Goal: Information Seeking & Learning: Learn about a topic

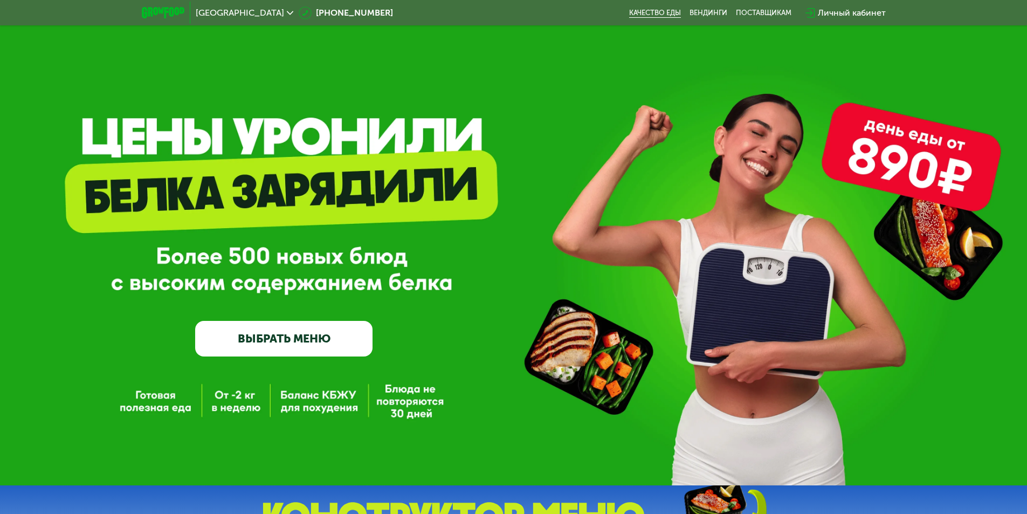
click at [667, 10] on link "Качество еды" at bounding box center [655, 13] width 52 height 9
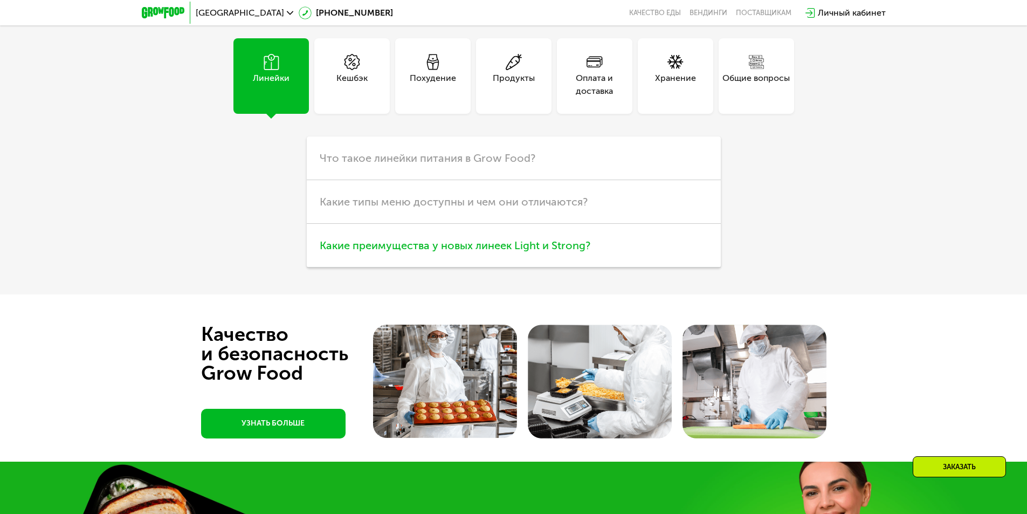
scroll to position [2794, 0]
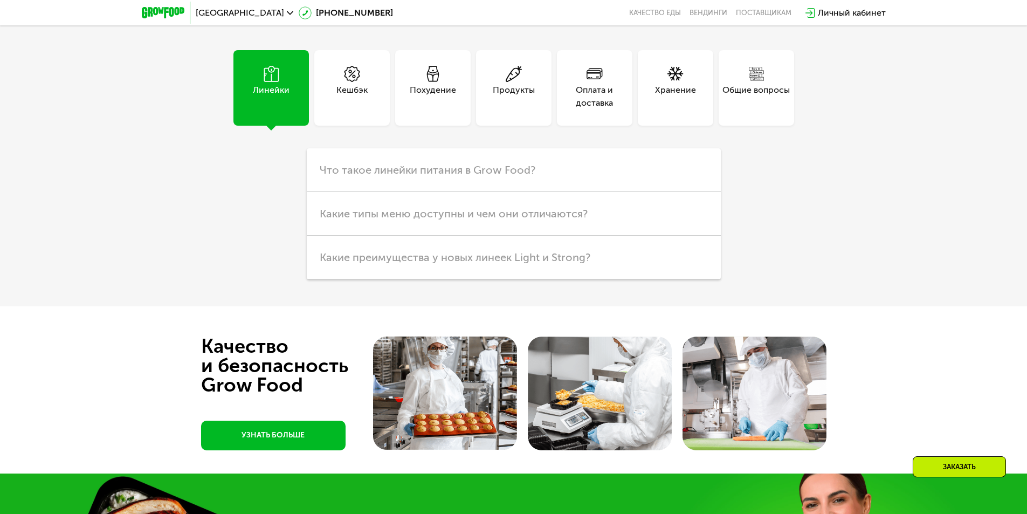
click at [750, 109] on div "Общие вопросы" at bounding box center [755, 97] width 67 height 26
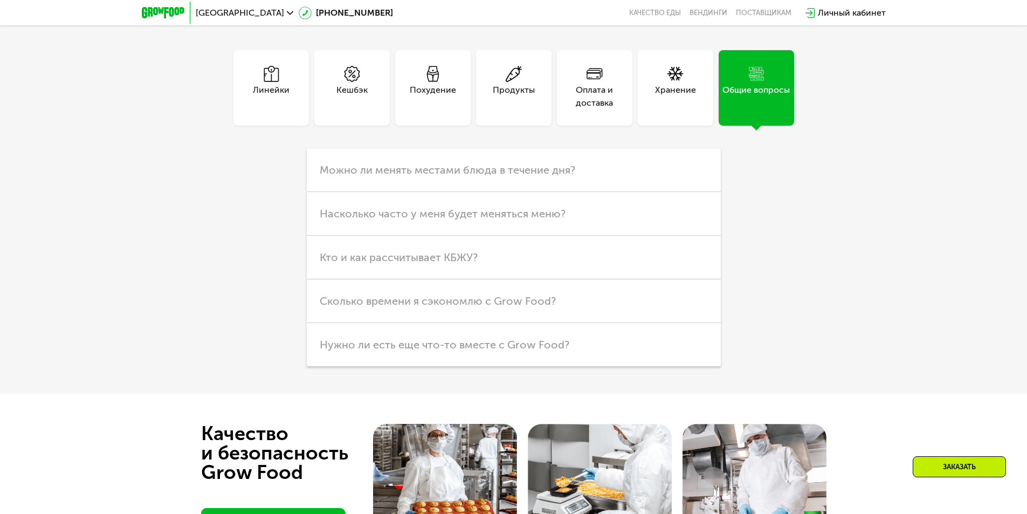
click at [669, 109] on div "Хранение" at bounding box center [675, 97] width 41 height 26
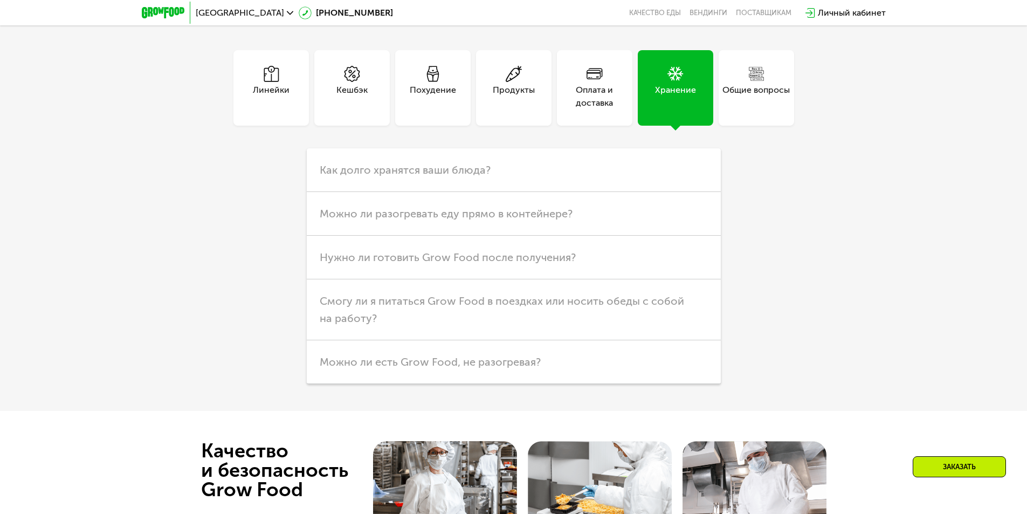
click at [602, 109] on div "Оплата и доставка" at bounding box center [594, 97] width 75 height 26
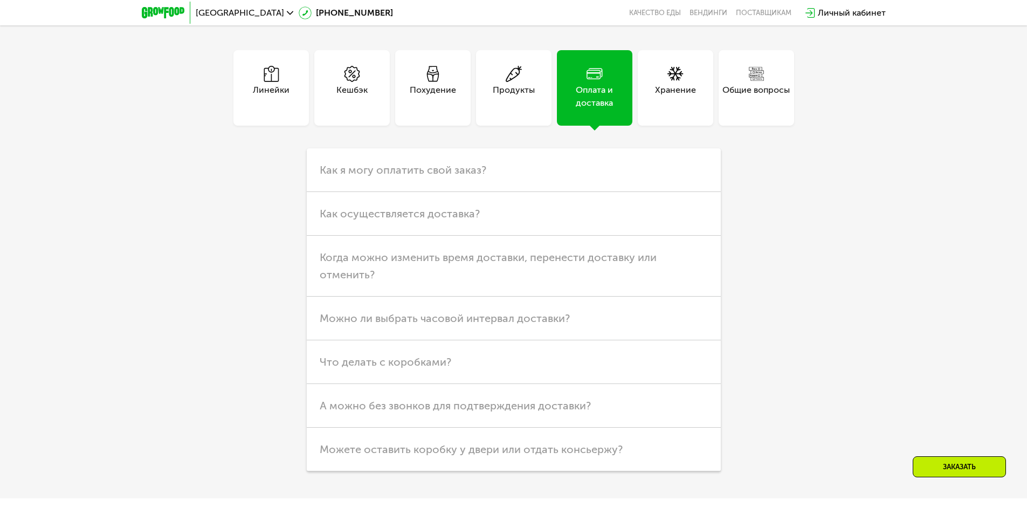
click at [502, 109] on div "Продукты" at bounding box center [514, 97] width 42 height 26
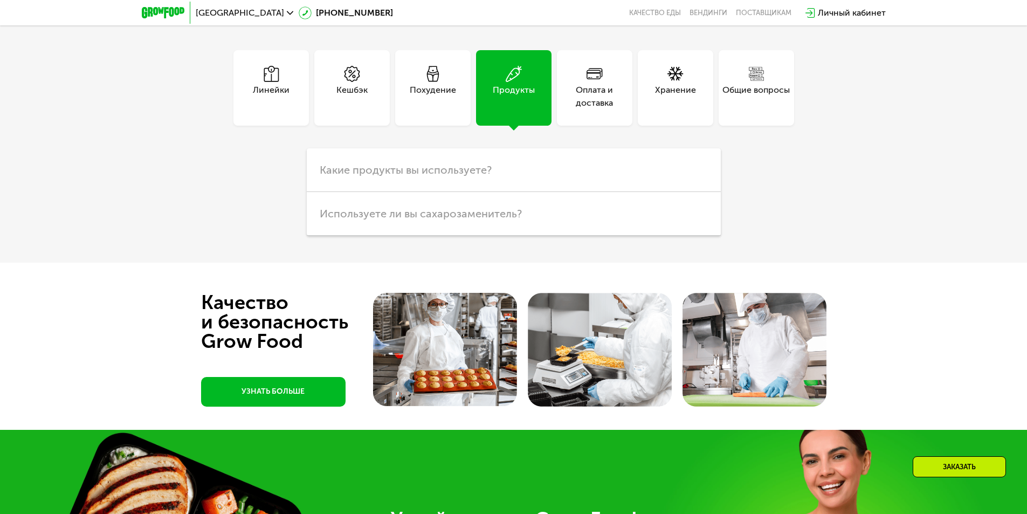
click at [432, 109] on div "Похудение" at bounding box center [433, 97] width 46 height 26
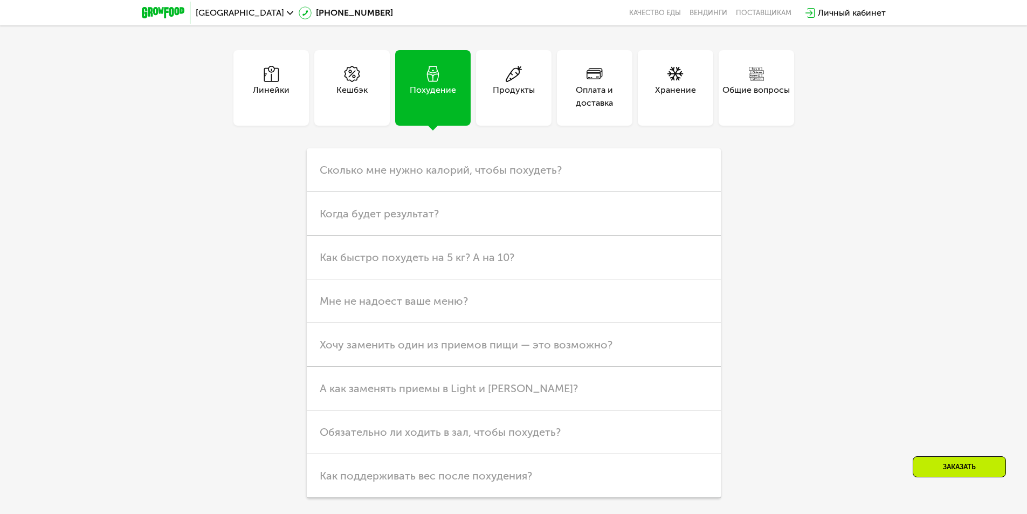
click at [345, 126] on div "Кешбэк" at bounding box center [351, 87] width 75 height 75
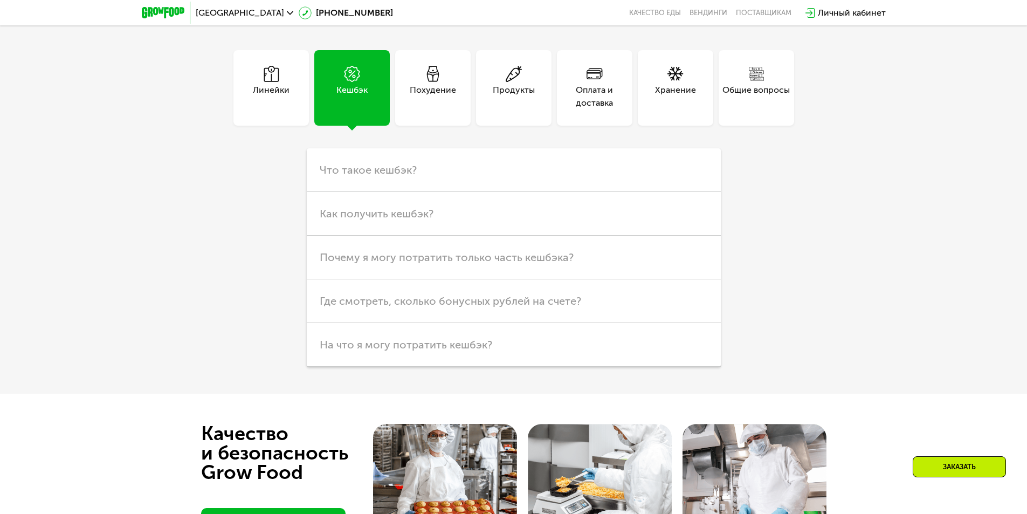
click at [255, 126] on div "Линейки" at bounding box center [270, 87] width 75 height 75
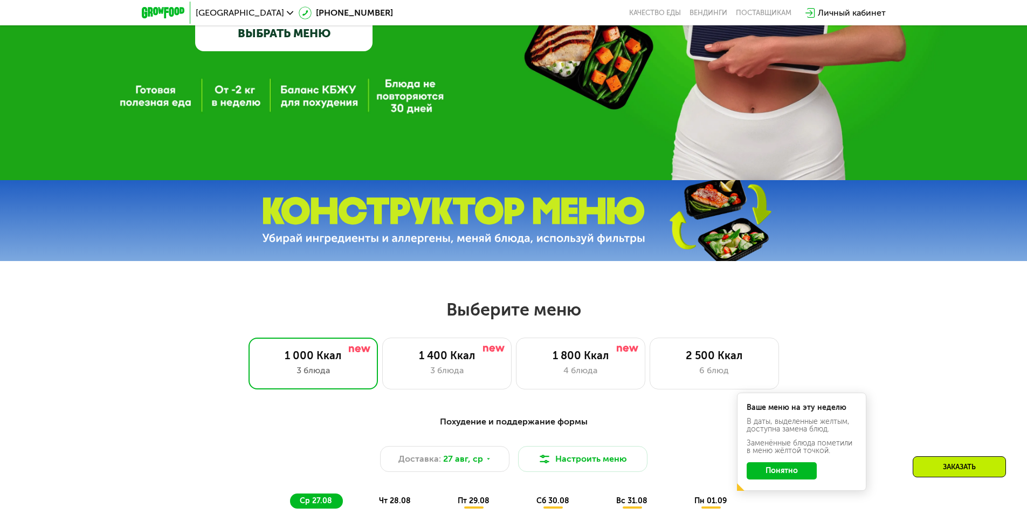
scroll to position [0, 0]
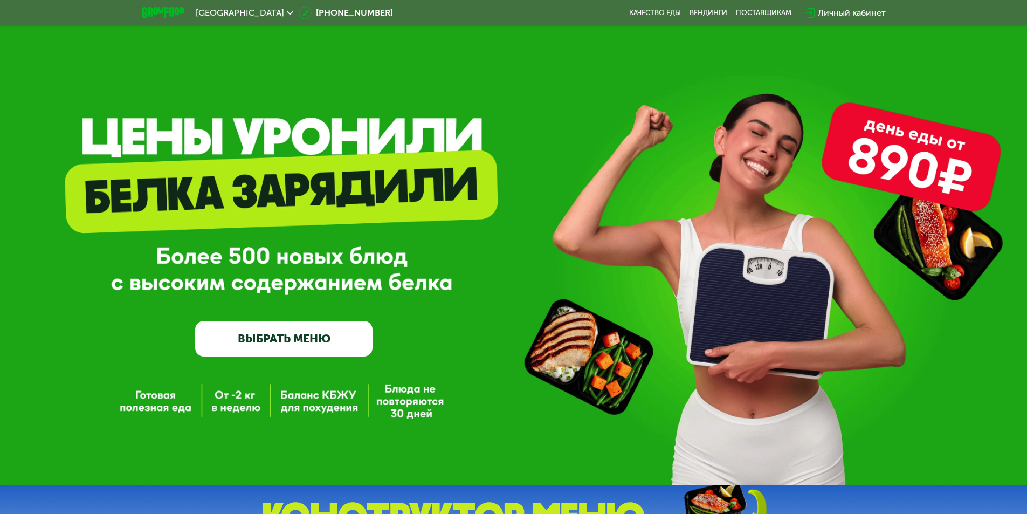
click at [287, 13] on icon at bounding box center [290, 13] width 6 height 6
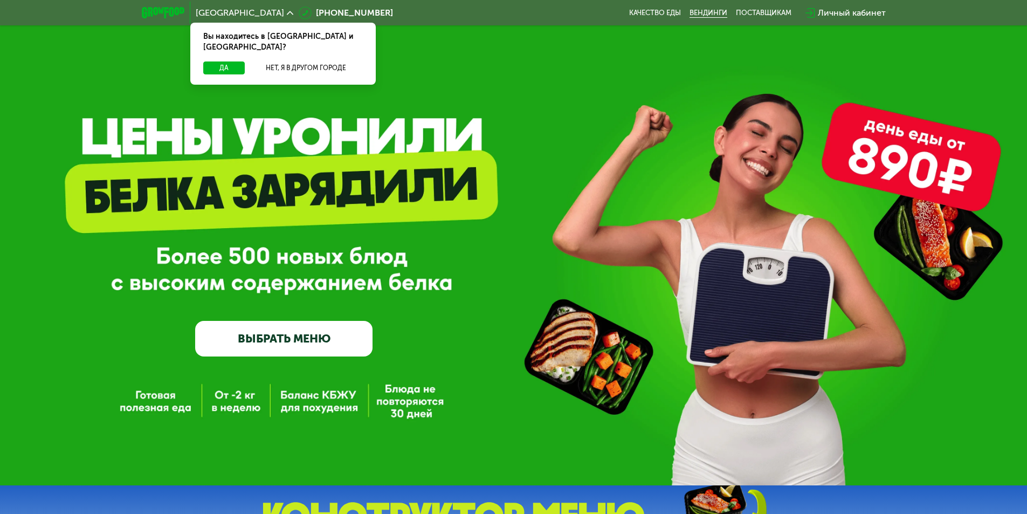
click at [714, 10] on link "Вендинги" at bounding box center [709, 13] width 38 height 9
